Goal: Information Seeking & Learning: Learn about a topic

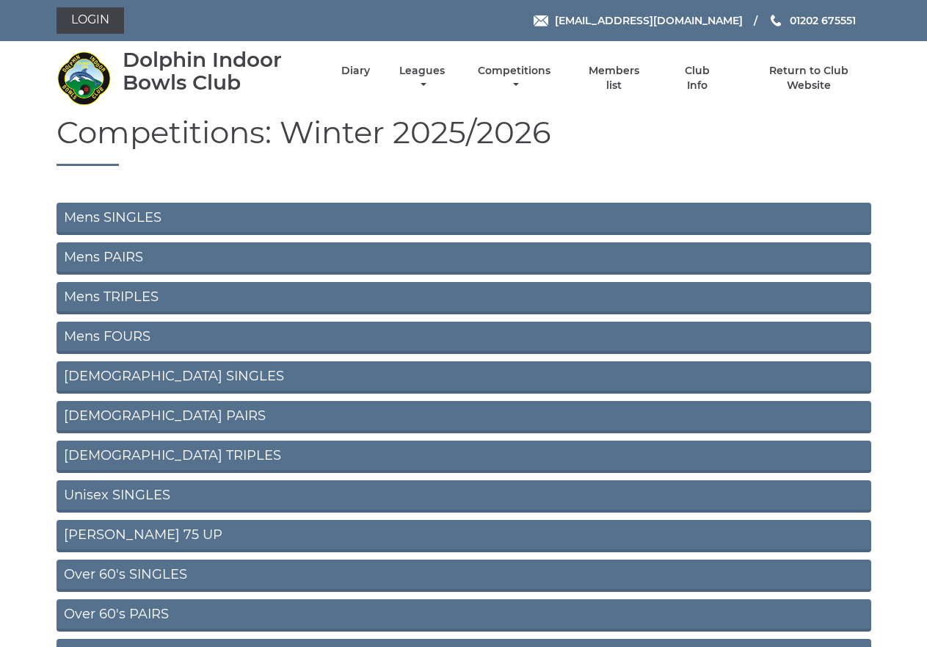
click at [120, 221] on link "Mens SINGLES" at bounding box center [464, 219] width 815 height 32
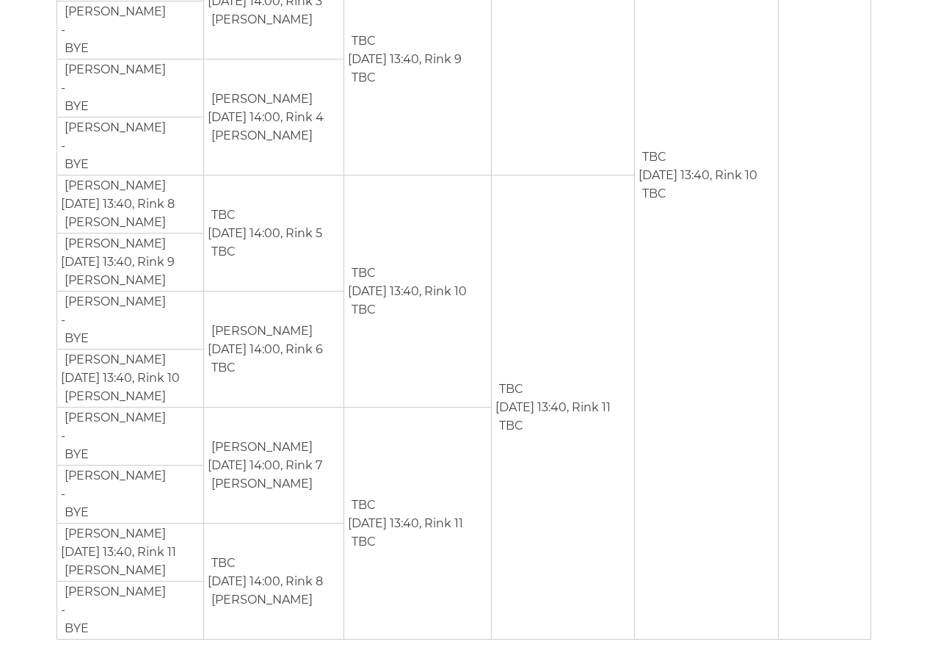
scroll to position [1523, 0]
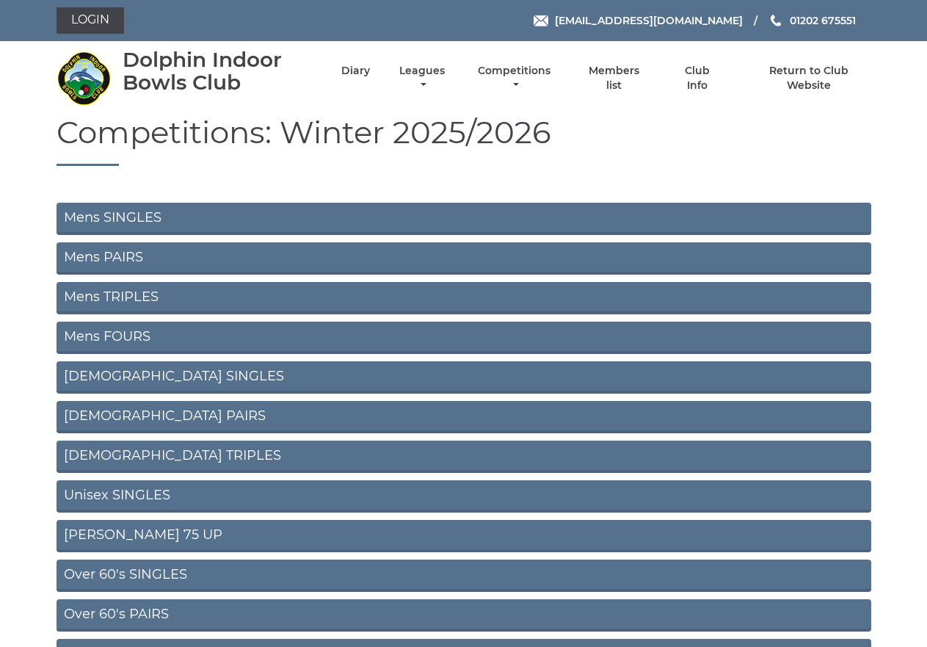
click at [108, 255] on link "Mens PAIRS" at bounding box center [464, 258] width 815 height 32
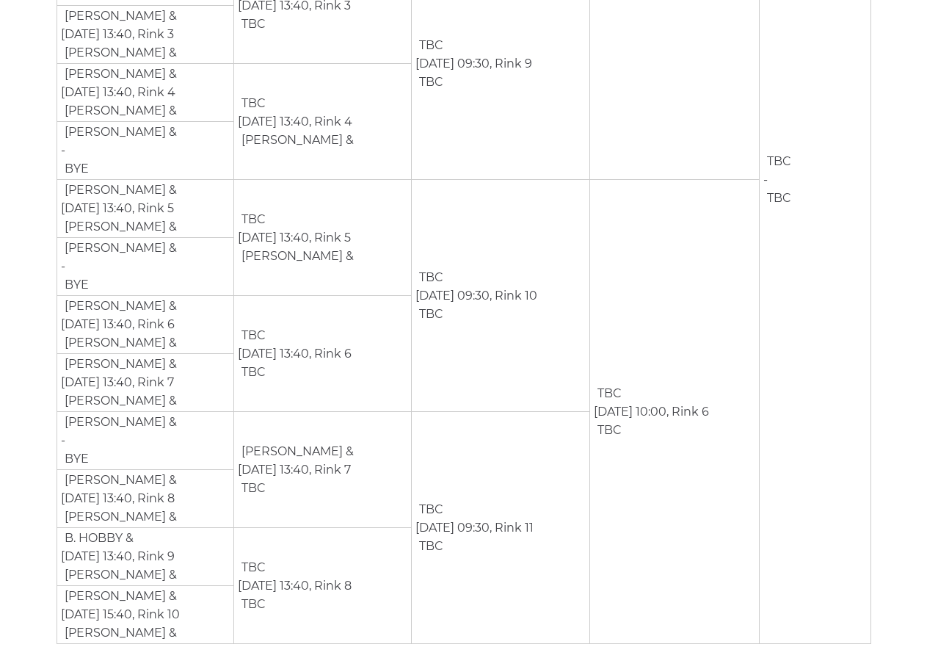
scroll to position [587, 0]
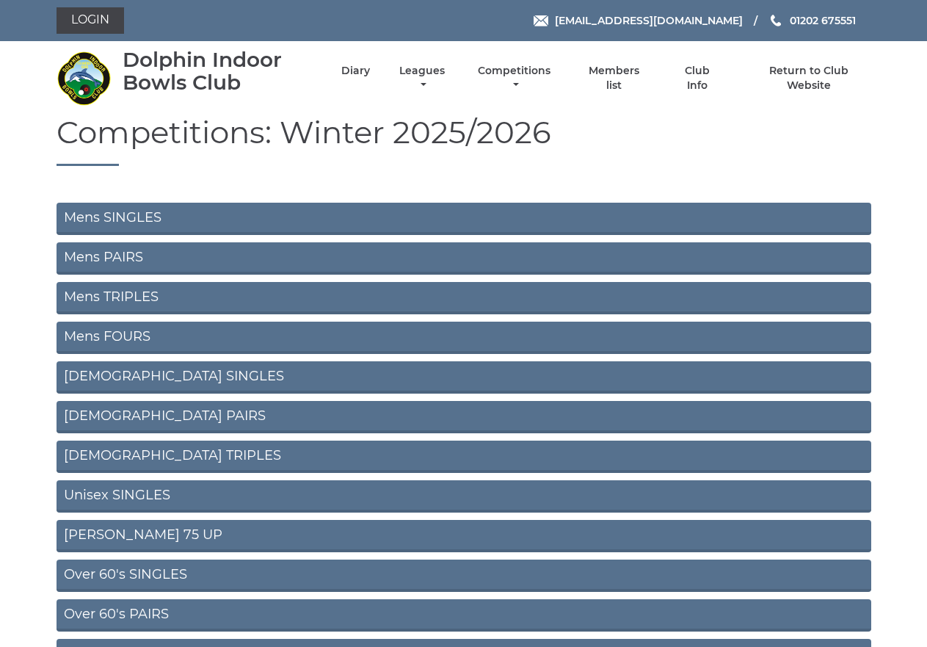
click at [104, 293] on link "Mens TRIPLES" at bounding box center [464, 298] width 815 height 32
click at [104, 338] on link "Mens FOURS" at bounding box center [464, 338] width 815 height 32
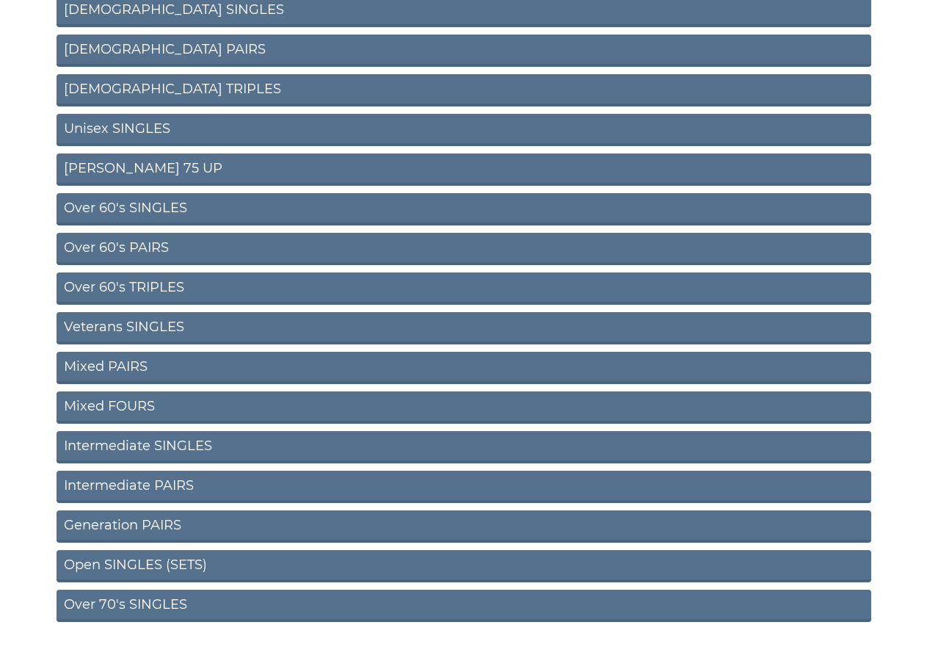
scroll to position [367, 0]
click at [107, 287] on link "Over 60's TRIPLES" at bounding box center [464, 288] width 815 height 32
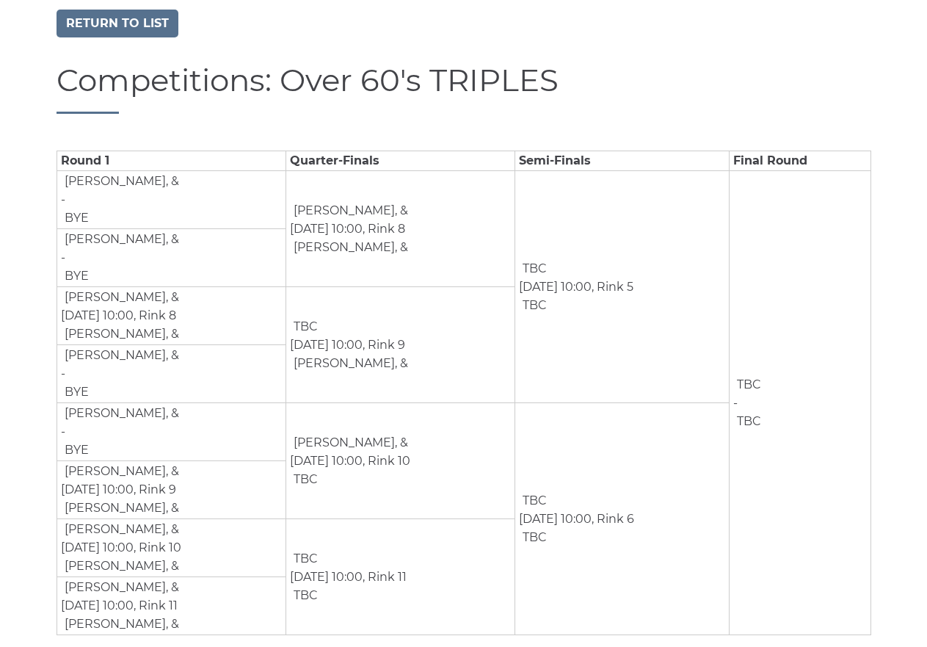
scroll to position [131, 0]
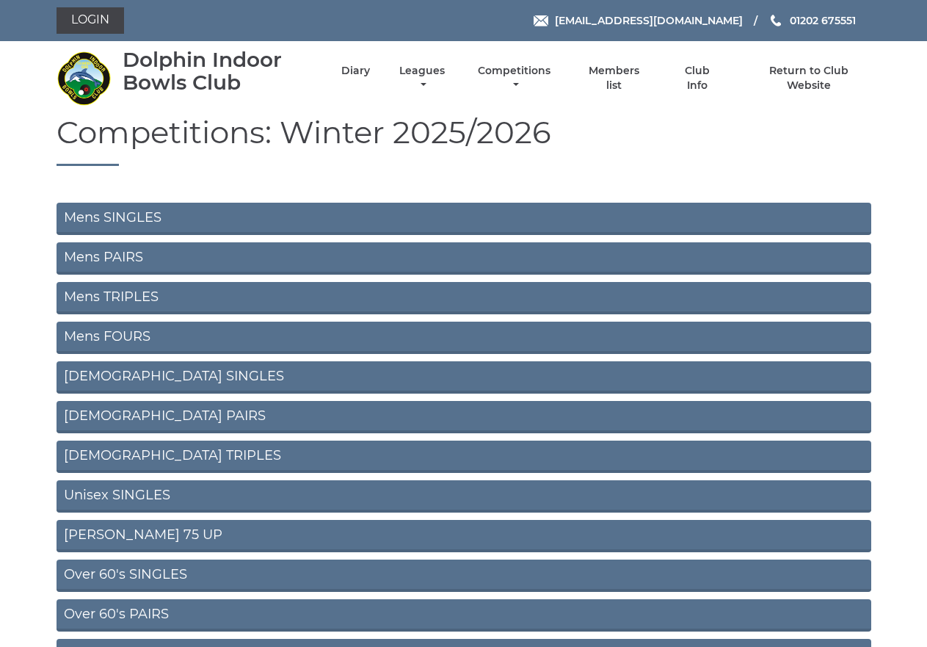
scroll to position [361, 0]
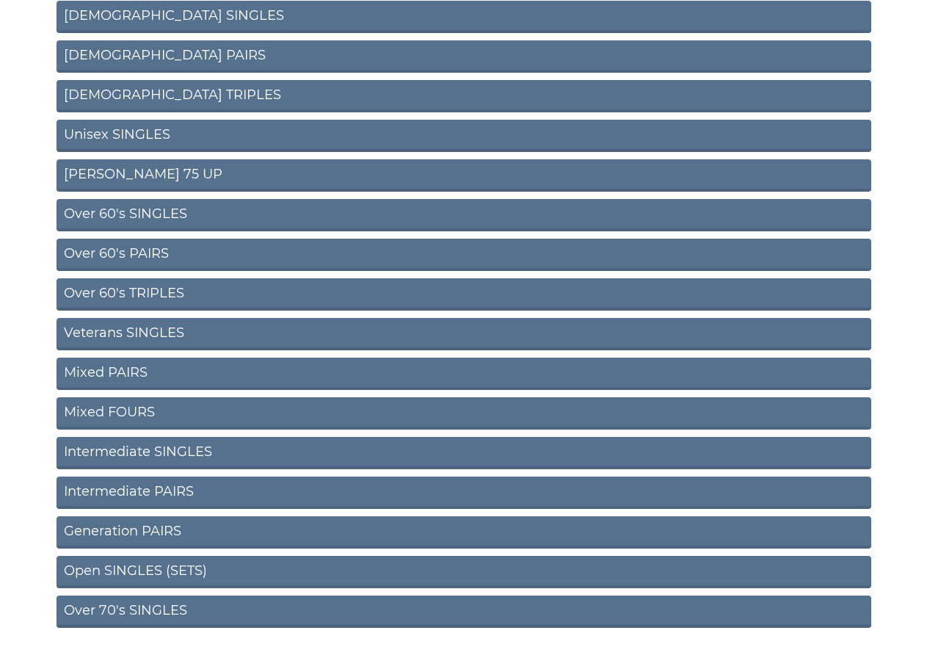
click at [120, 368] on link "Mixed PAIRS" at bounding box center [464, 374] width 815 height 32
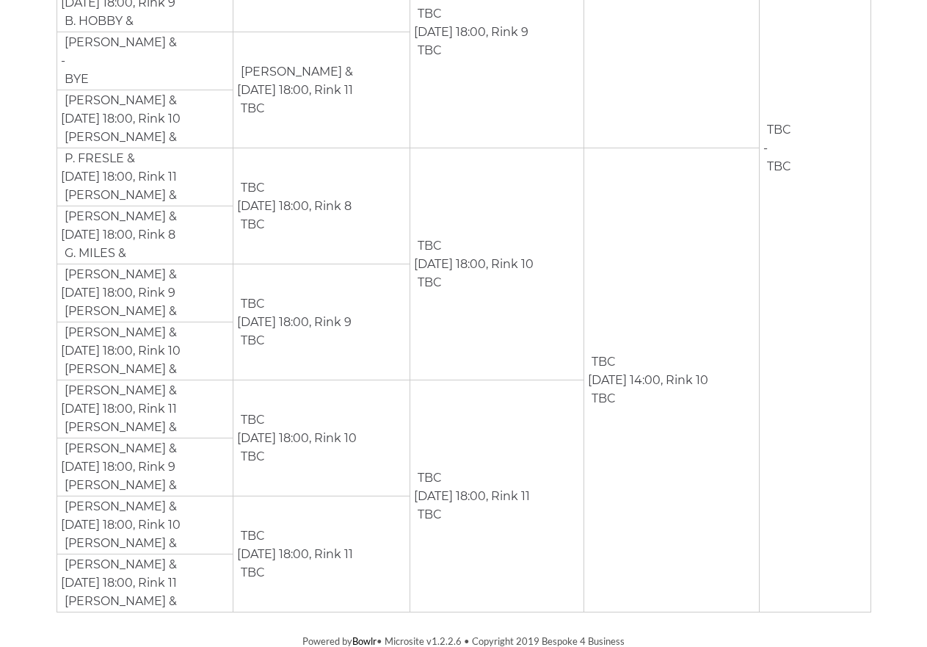
scroll to position [595, 0]
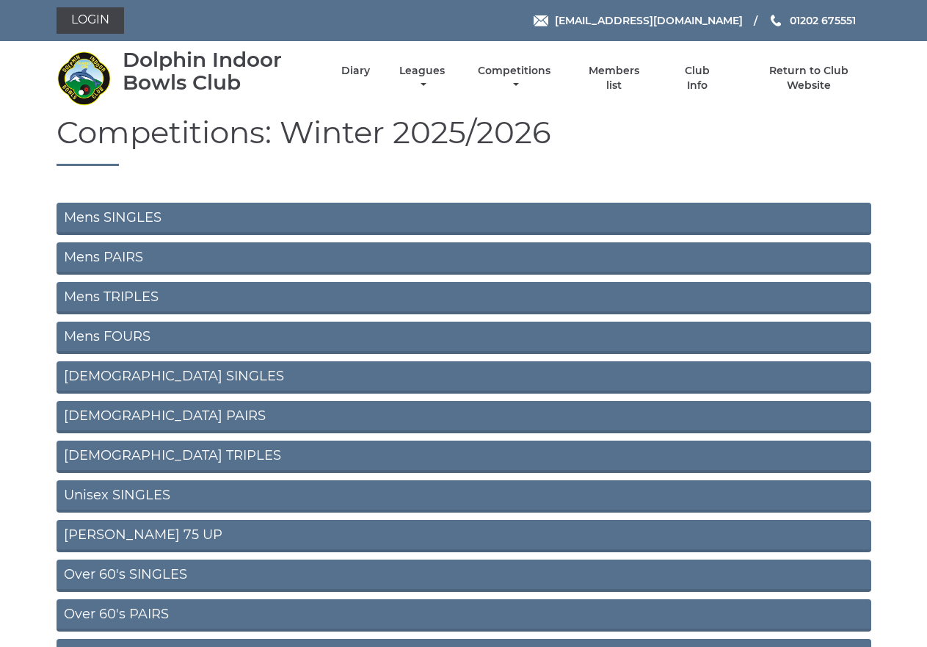
scroll to position [361, 0]
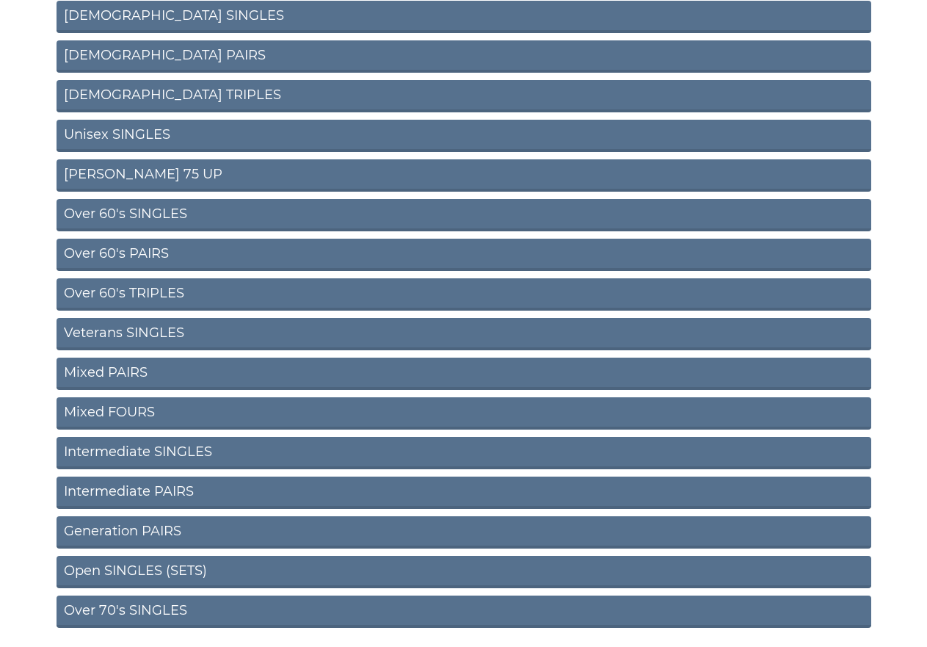
click at [109, 409] on link "Mixed FOURS" at bounding box center [464, 413] width 815 height 32
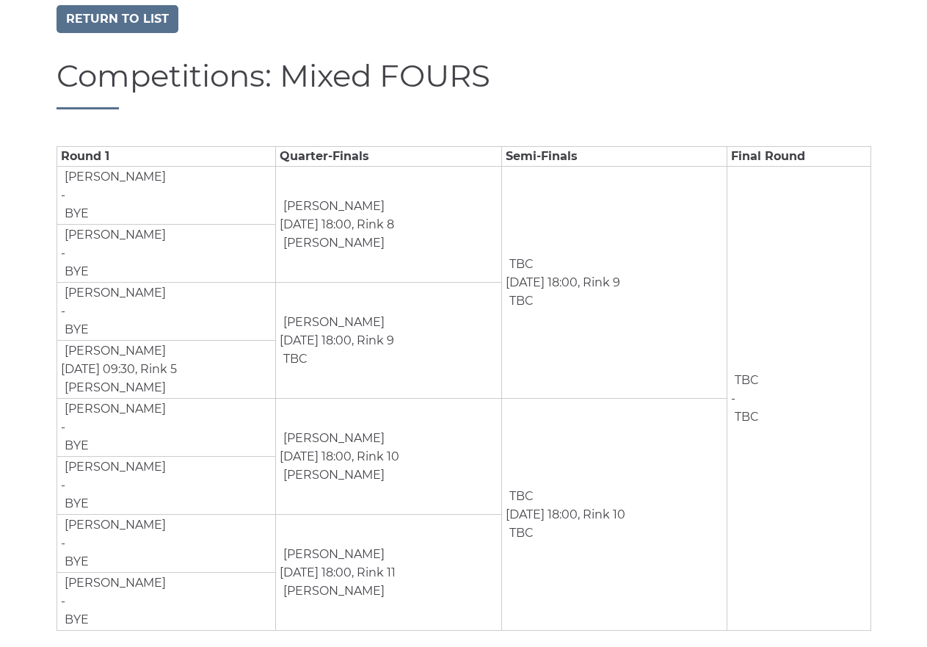
scroll to position [131, 0]
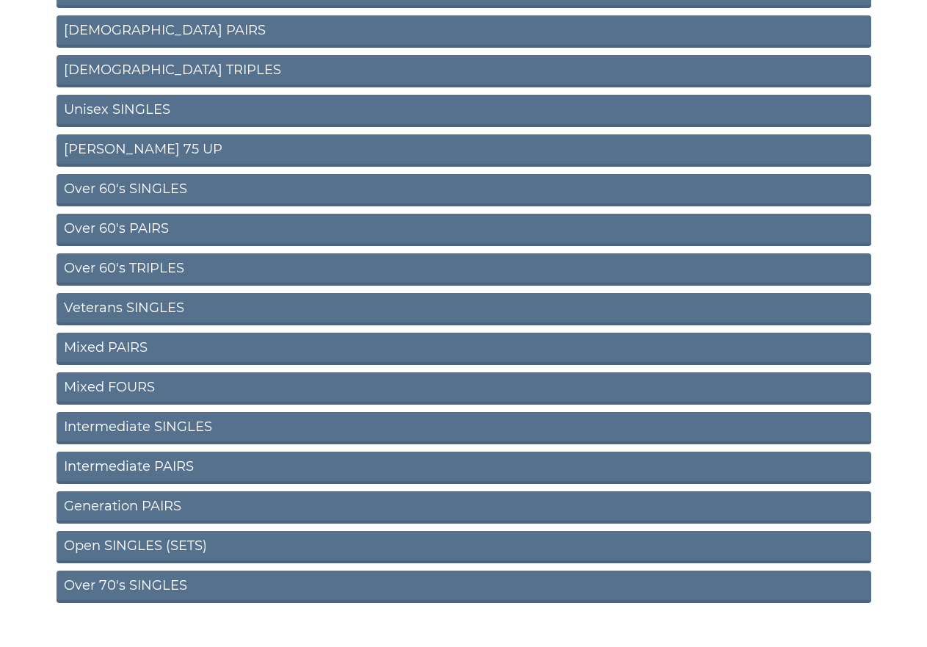
scroll to position [411, 0]
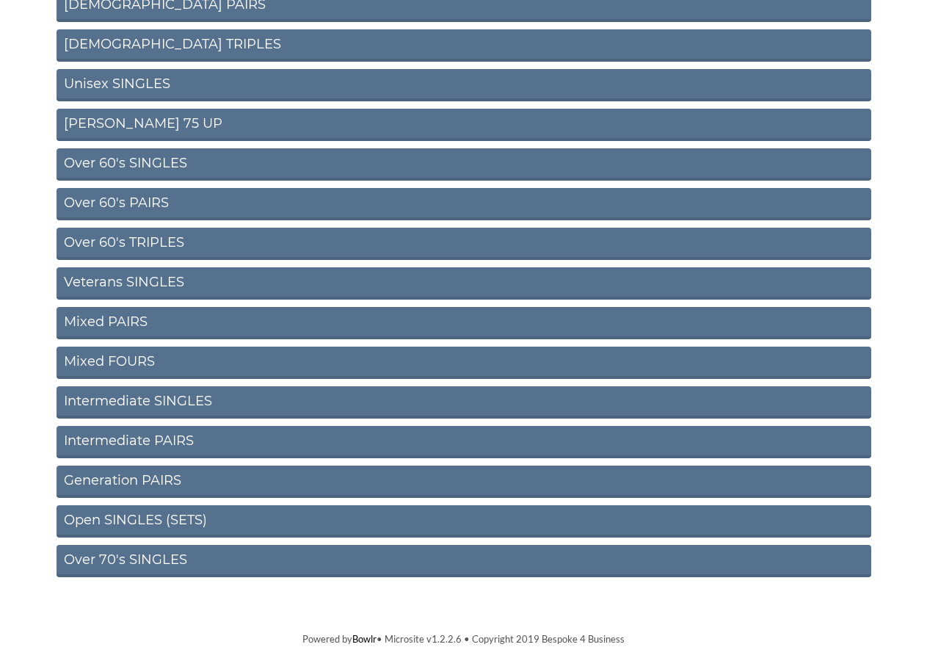
click at [132, 517] on link "Open SINGLES (SETS)" at bounding box center [464, 521] width 815 height 32
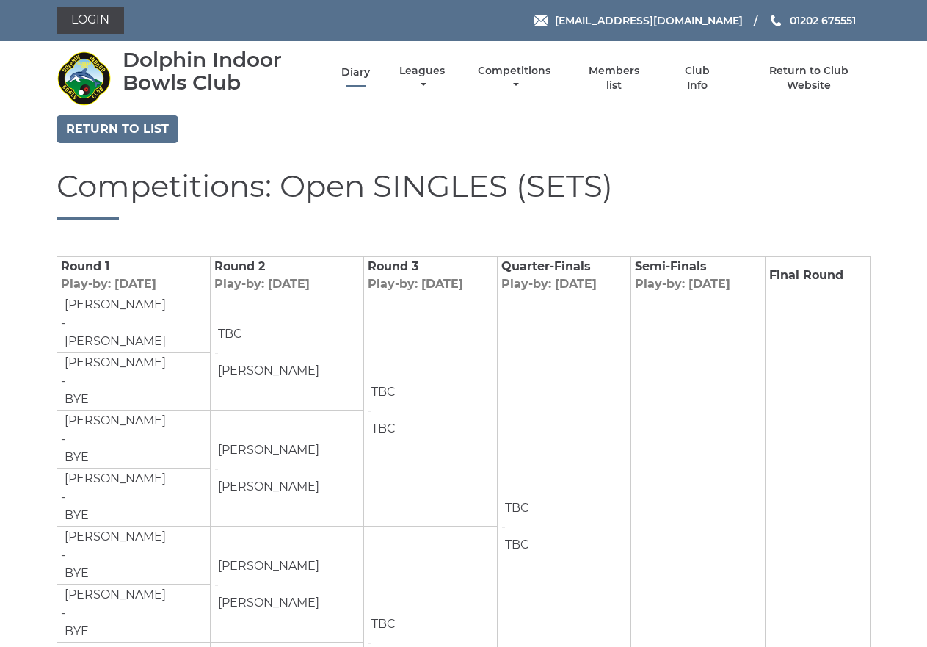
click at [362, 70] on link "Diary" at bounding box center [355, 72] width 29 height 14
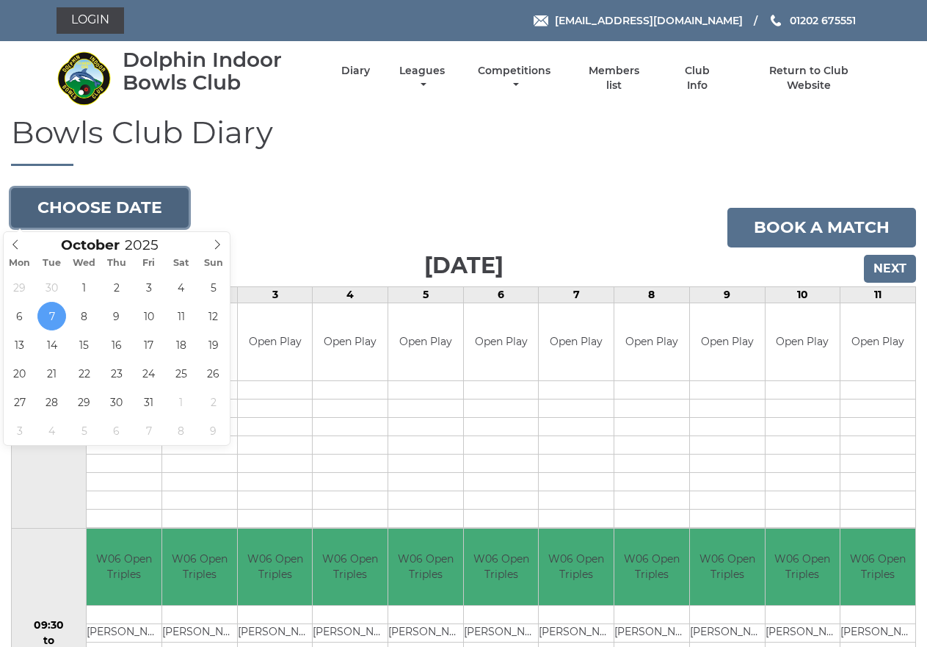
click at [124, 203] on button "Choose date" at bounding box center [100, 208] width 178 height 40
type input "[DATE]"
